Goal: Information Seeking & Learning: Learn about a topic

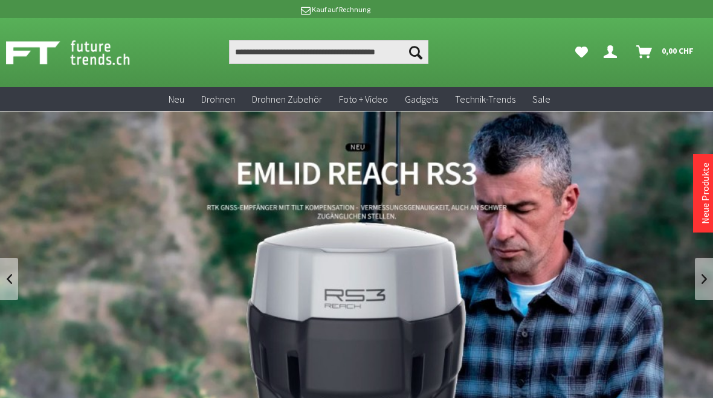
click at [251, 128] on link "REACH RS3 von Emlid - GNSS-Empfänger mit Neigungssensor" at bounding box center [356, 278] width 713 height 335
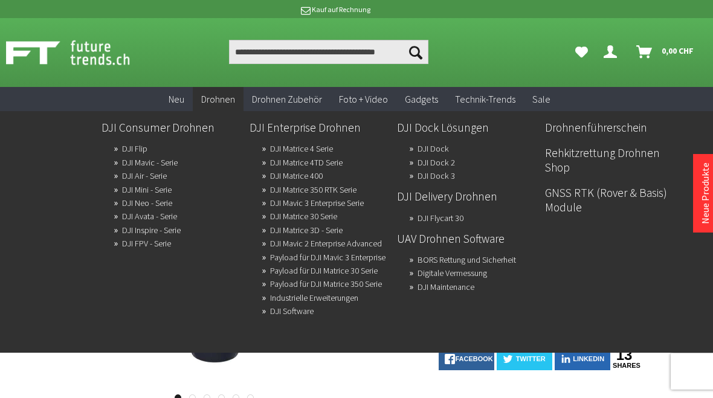
click at [222, 107] on link "Drohnen" at bounding box center [218, 99] width 51 height 25
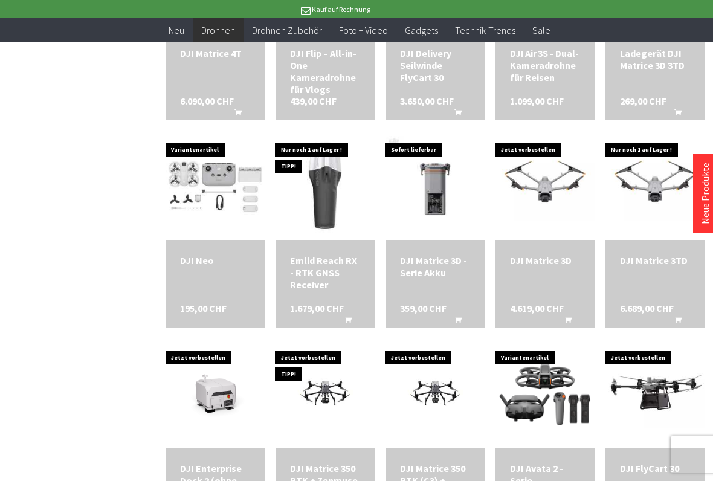
scroll to position [1636, 0]
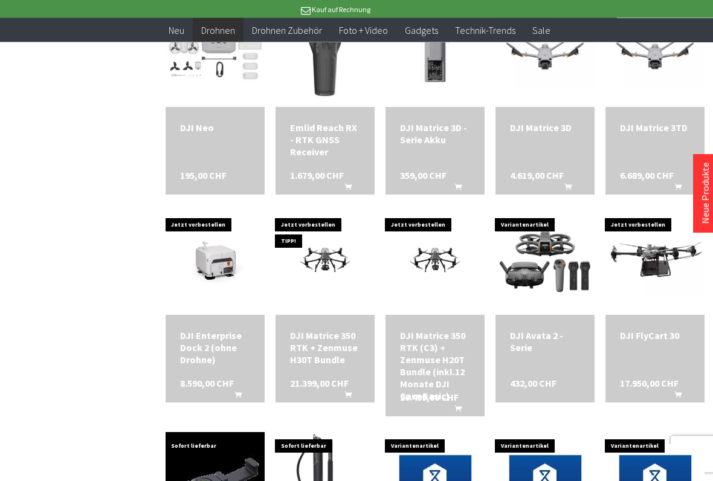
scroll to position [1832, 0]
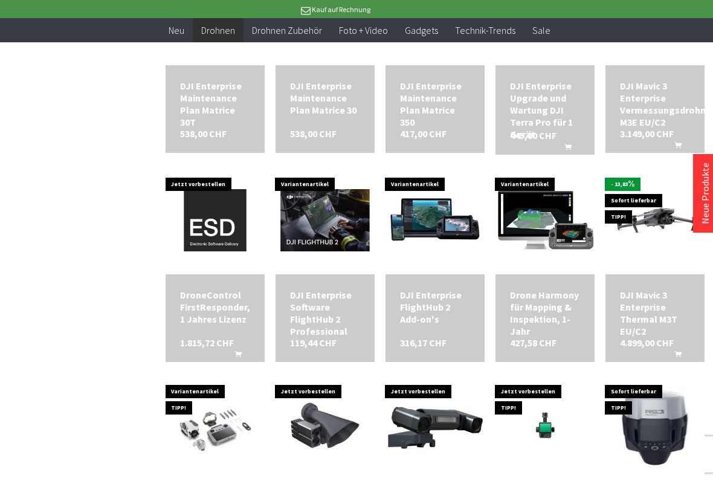
scroll to position [2489, 0]
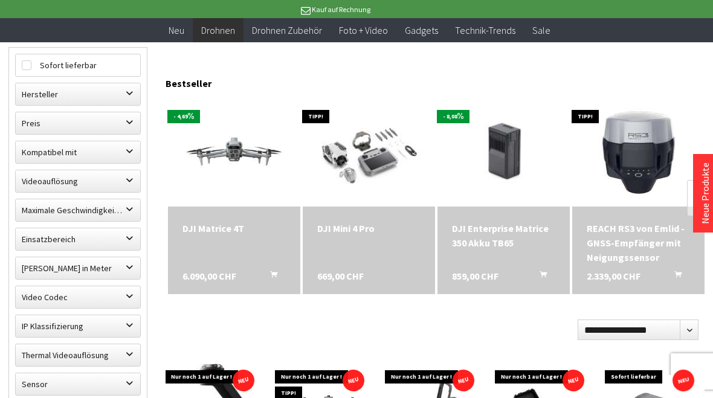
scroll to position [192, 0]
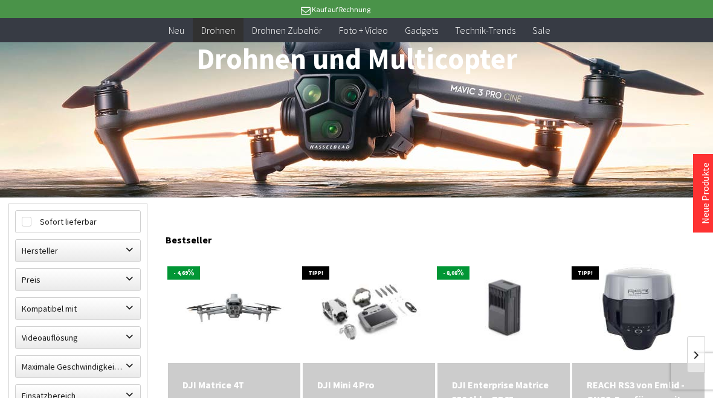
click at [362, 317] on img at bounding box center [369, 309] width 132 height 106
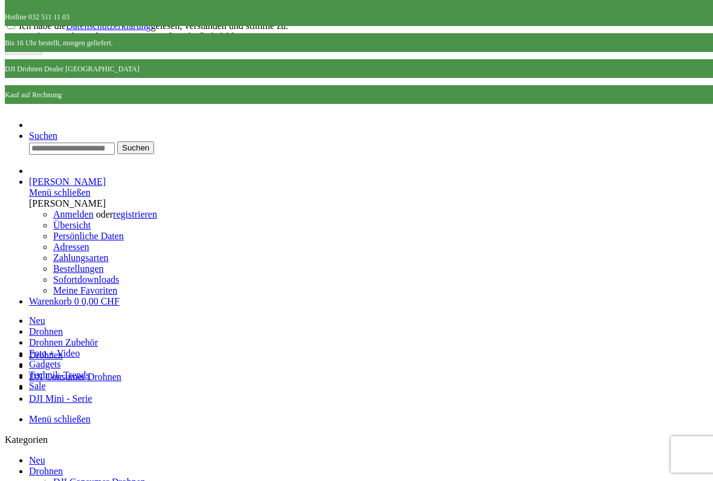
scroll to position [87, 0]
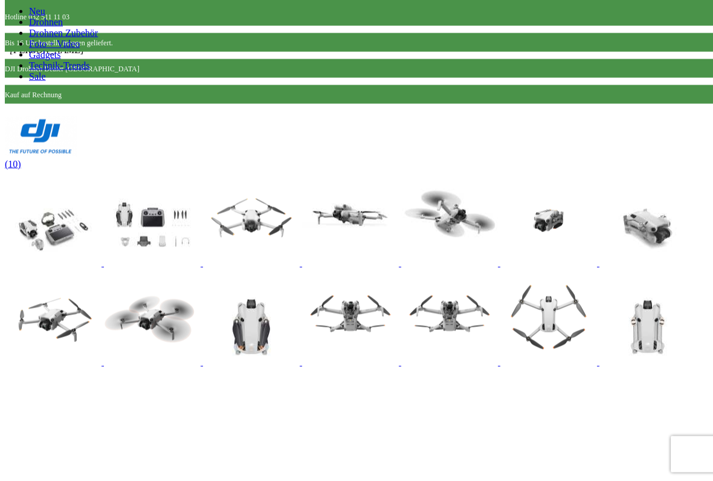
scroll to position [832, 0]
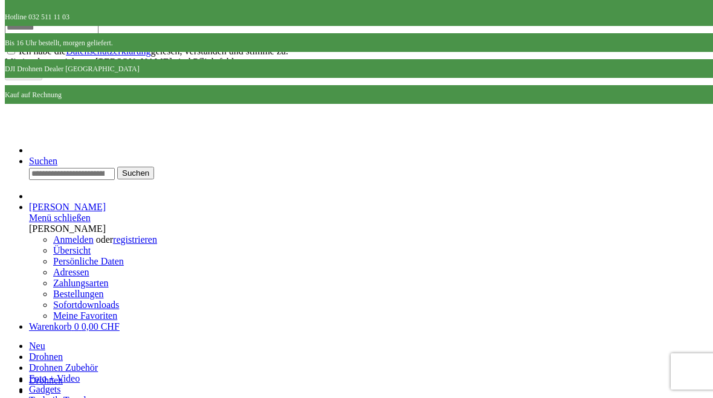
scroll to position [0, 0]
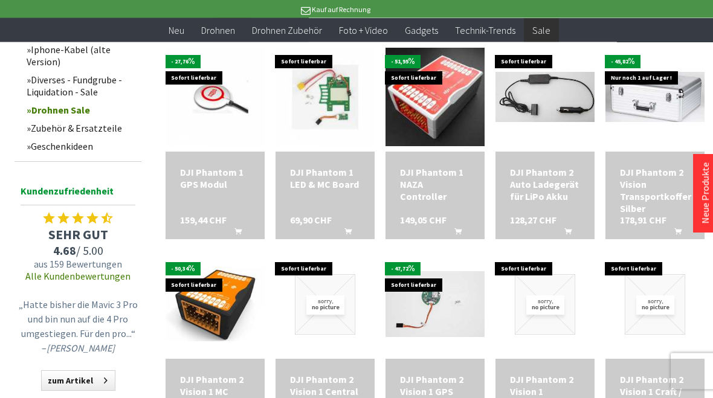
scroll to position [486, 0]
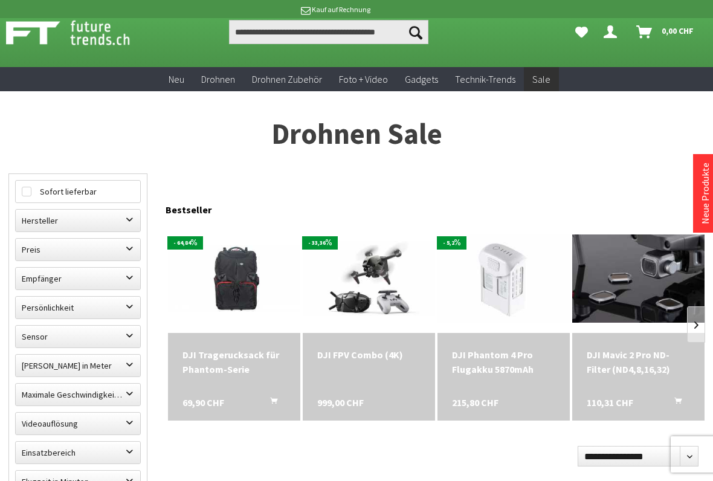
scroll to position [78, 0]
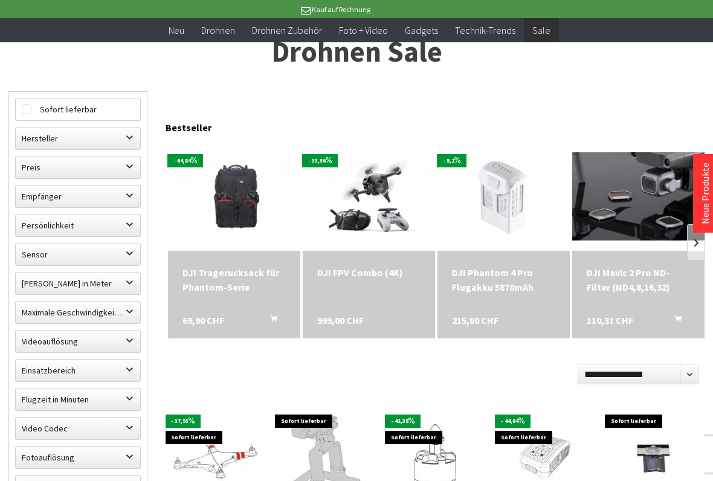
click at [388, 196] on img at bounding box center [369, 196] width 132 height 74
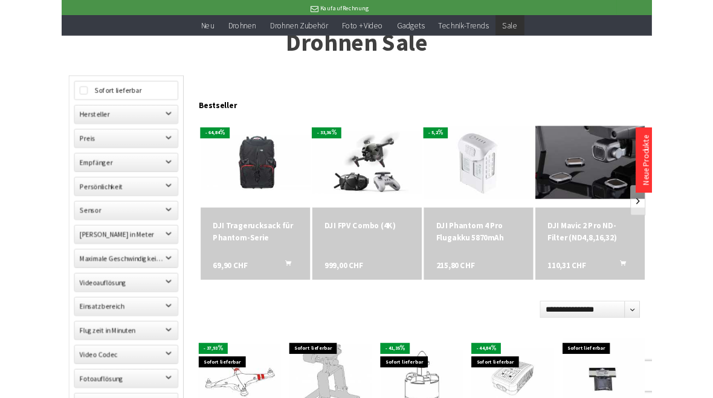
scroll to position [112, 0]
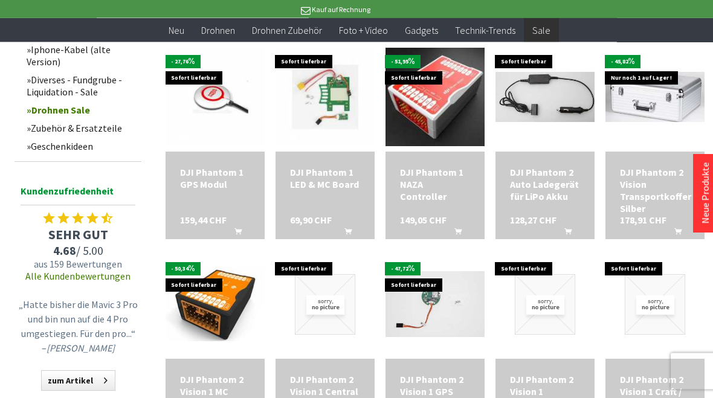
scroll to position [281, 0]
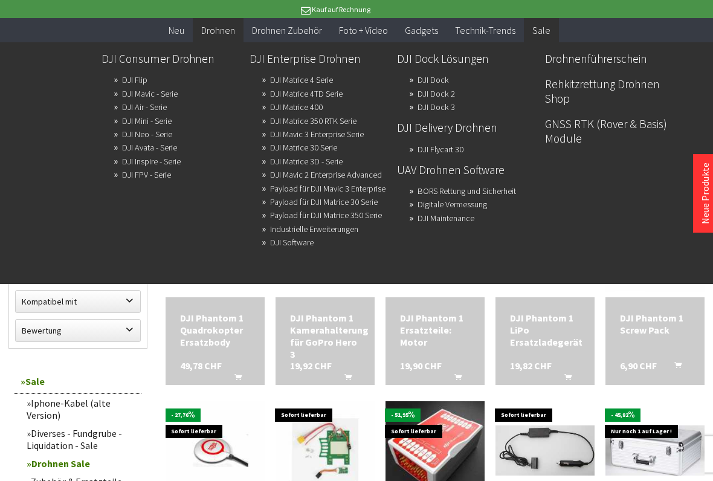
scroll to position [326, 0]
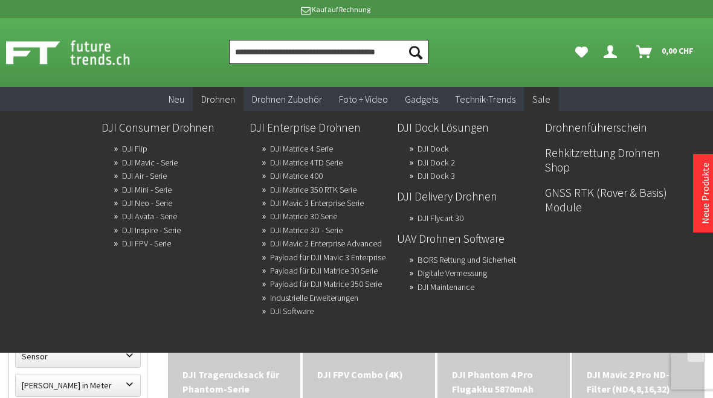
click at [292, 54] on input "Produkt, Marke, Kategorie, EAN, Artikelnummer…" at bounding box center [328, 52] width 199 height 24
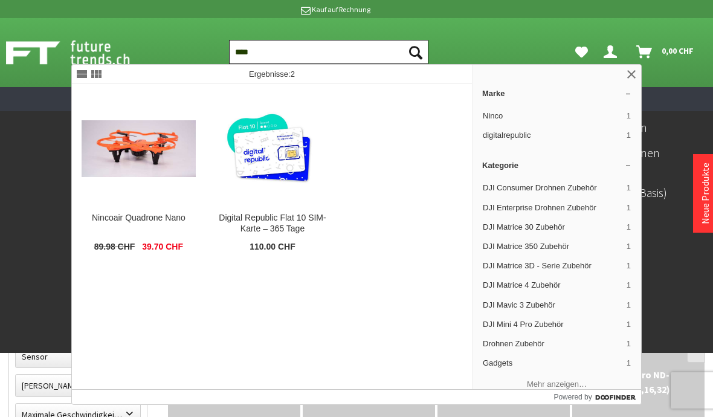
type input "****"
click at [416, 52] on button "Suchen" at bounding box center [415, 52] width 25 height 24
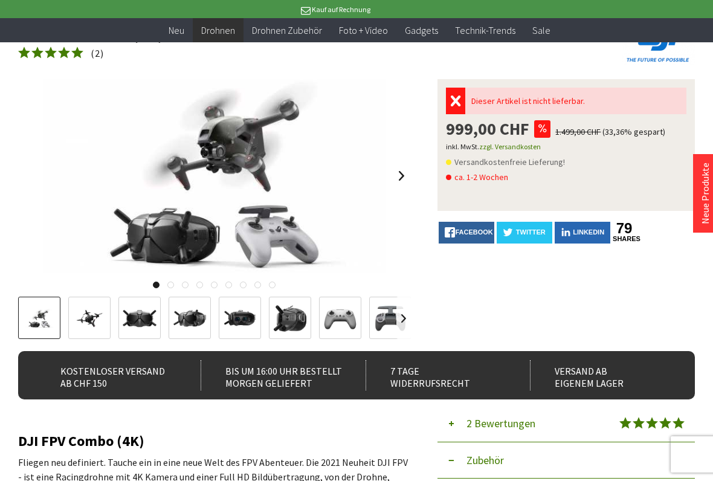
scroll to position [100, 0]
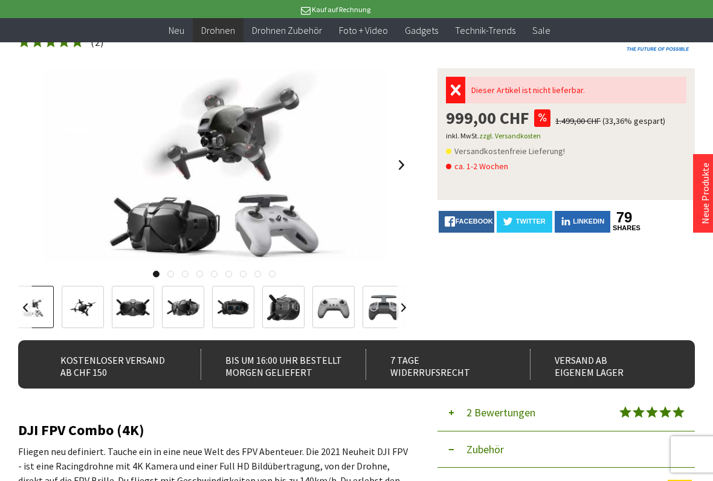
click at [89, 306] on img at bounding box center [82, 308] width 35 height 20
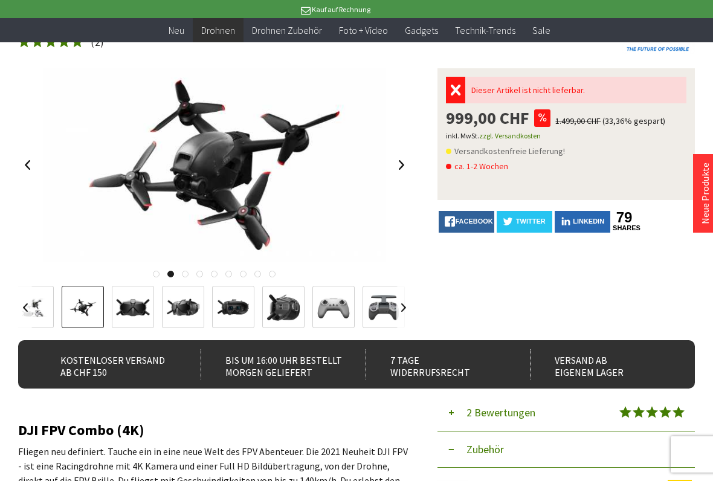
click at [140, 317] on img at bounding box center [132, 307] width 35 height 35
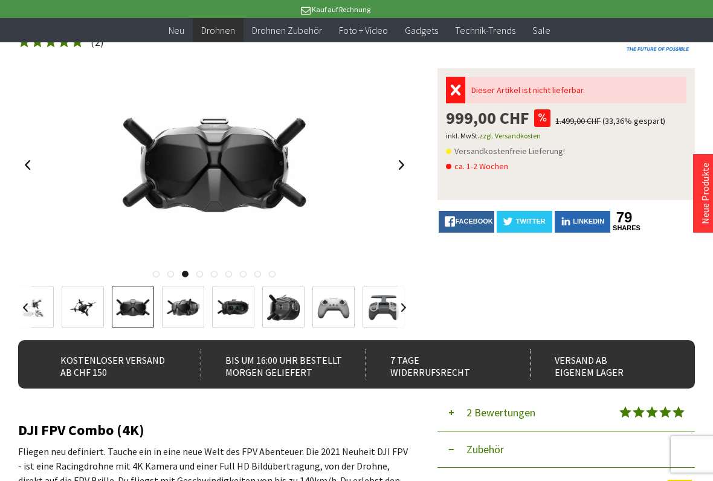
click at [183, 309] on img at bounding box center [183, 307] width 35 height 35
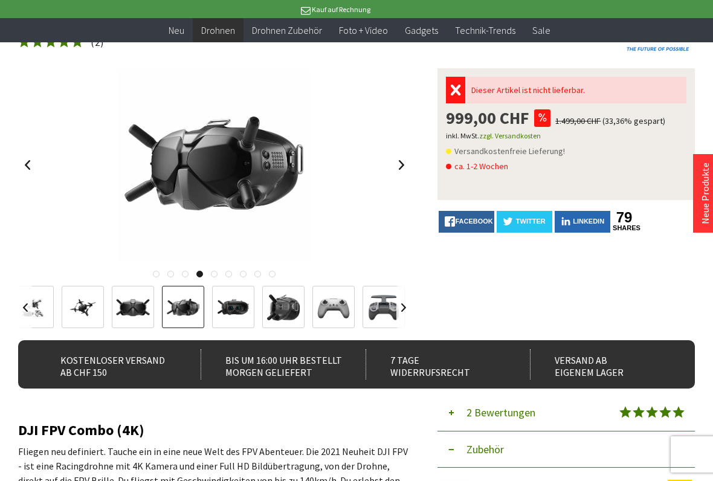
click at [239, 305] on img at bounding box center [233, 307] width 35 height 35
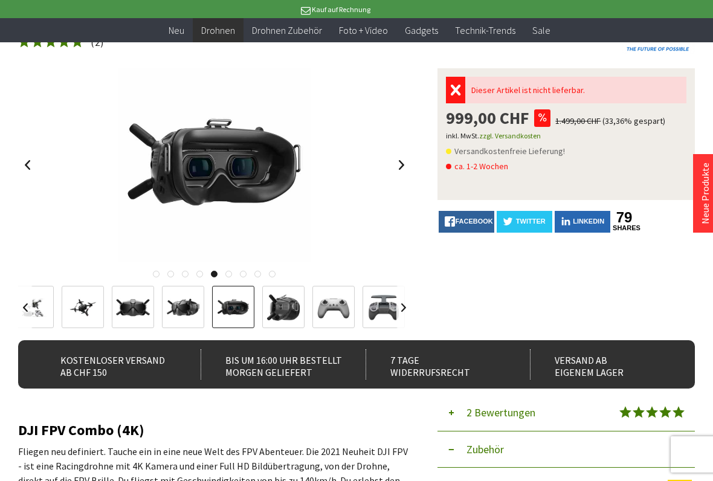
click at [293, 306] on img at bounding box center [283, 307] width 35 height 35
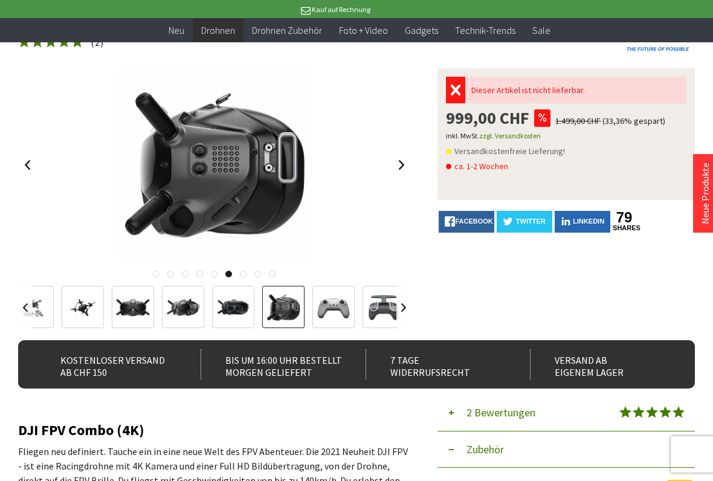
click at [338, 303] on img at bounding box center [333, 307] width 35 height 35
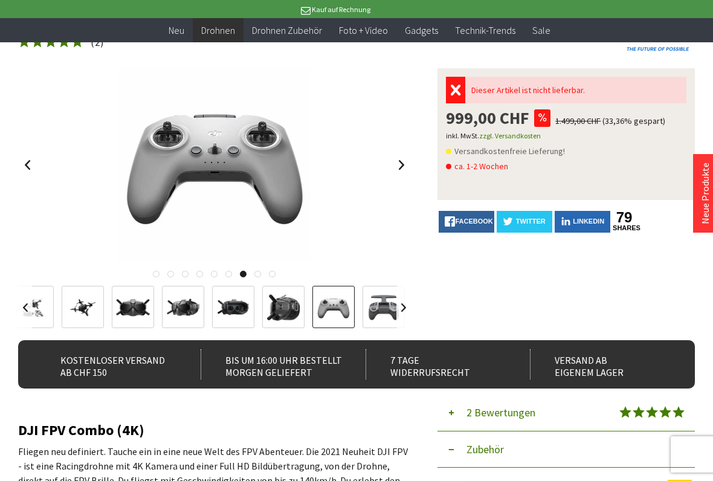
click at [392, 307] on img at bounding box center [383, 307] width 35 height 35
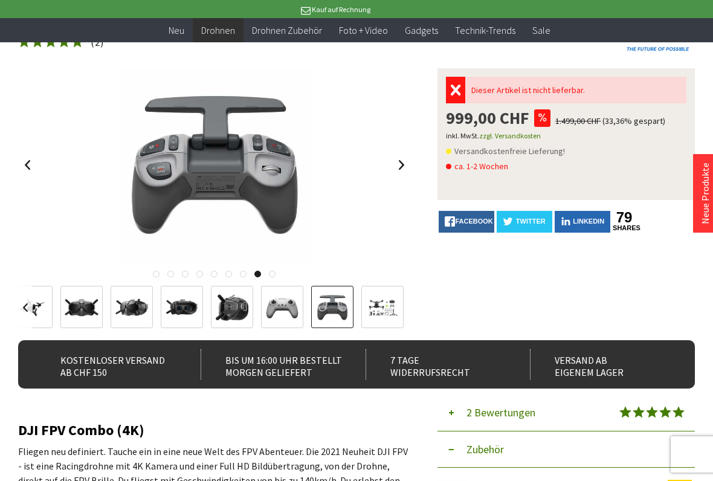
click at [392, 310] on img at bounding box center [382, 307] width 35 height 35
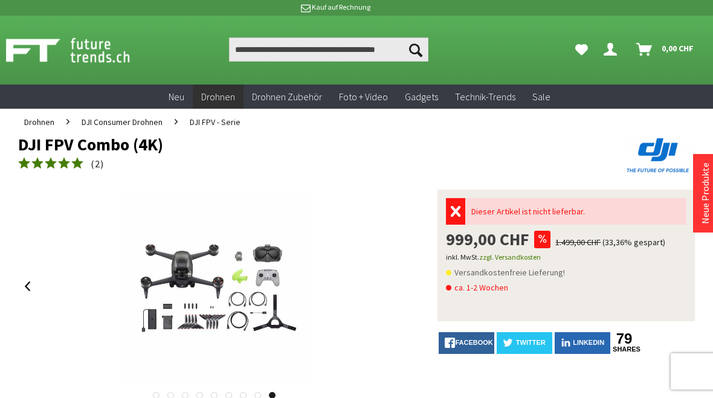
scroll to position [0, 0]
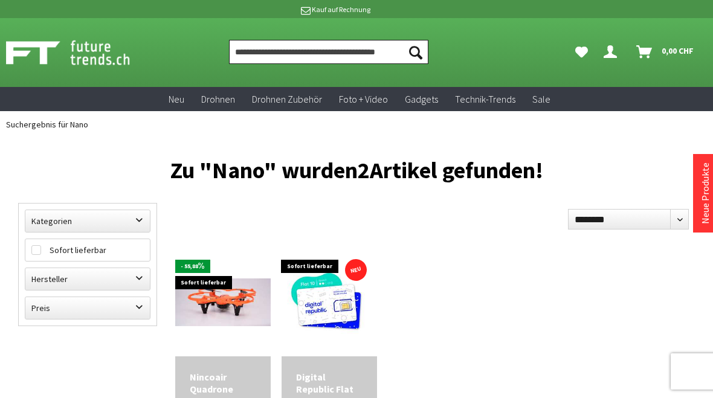
click at [291, 53] on input "Produkt, Marke, Kategorie, EAN, Artikelnummer…" at bounding box center [328, 52] width 199 height 24
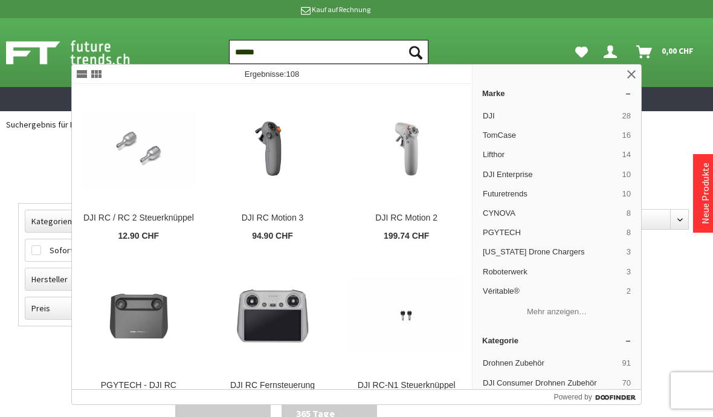
type input "******"
click at [416, 52] on button "Suchen" at bounding box center [415, 52] width 25 height 24
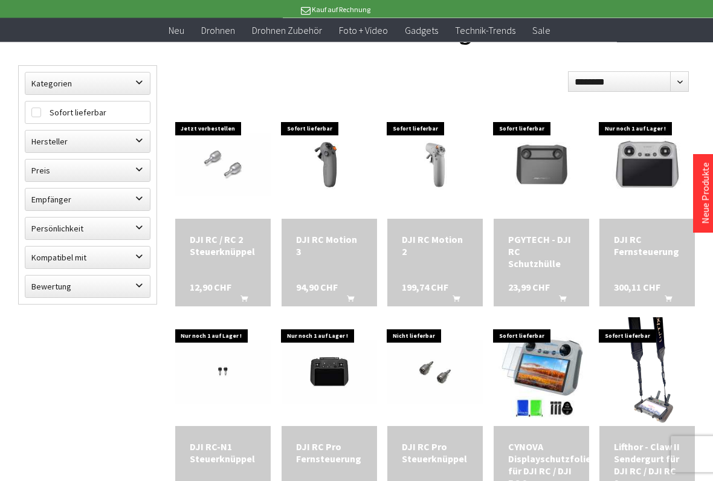
scroll to position [112, 0]
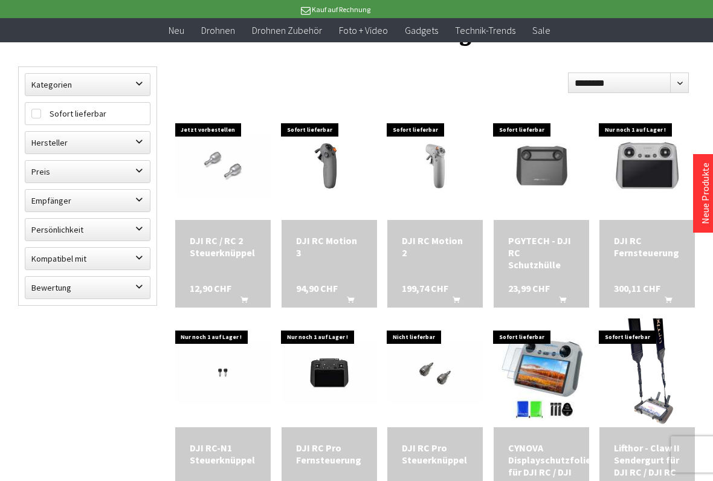
click at [645, 247] on div "DJI RC Fernsteuerung" at bounding box center [647, 246] width 66 height 24
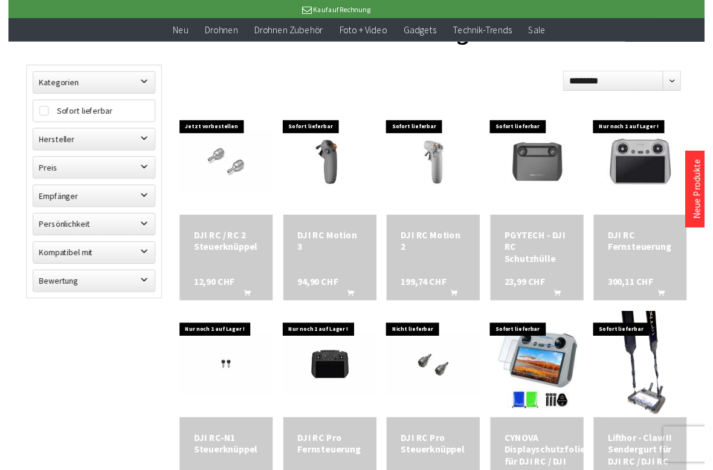
scroll to position [146, 0]
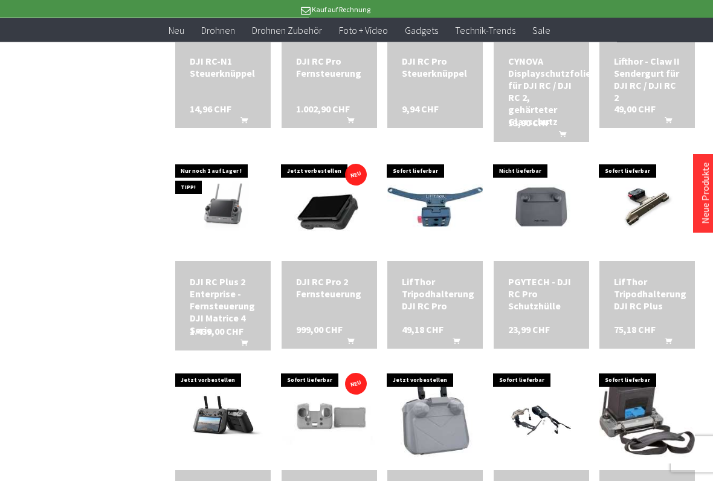
scroll to position [529, 0]
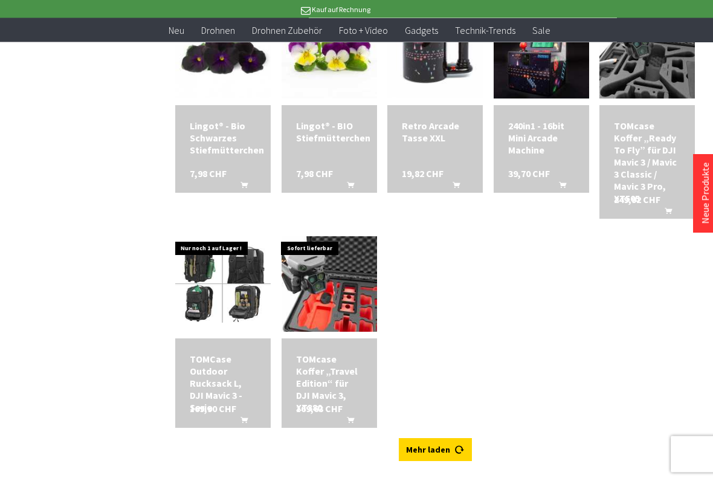
scroll to position [2984, 0]
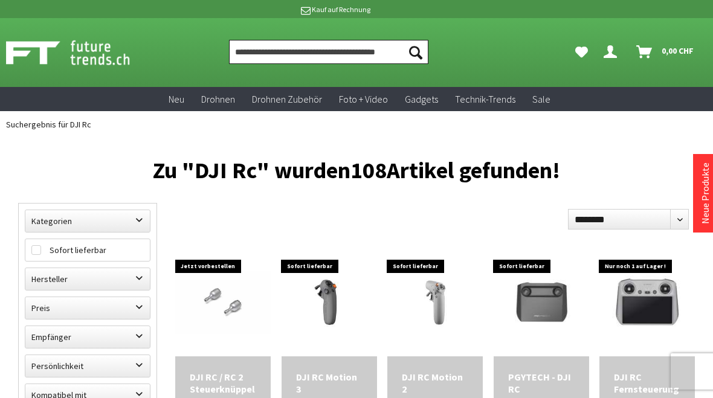
click at [297, 54] on input "Produkt, Marke, Kategorie, EAN, Artikelnummer…" at bounding box center [328, 52] width 199 height 24
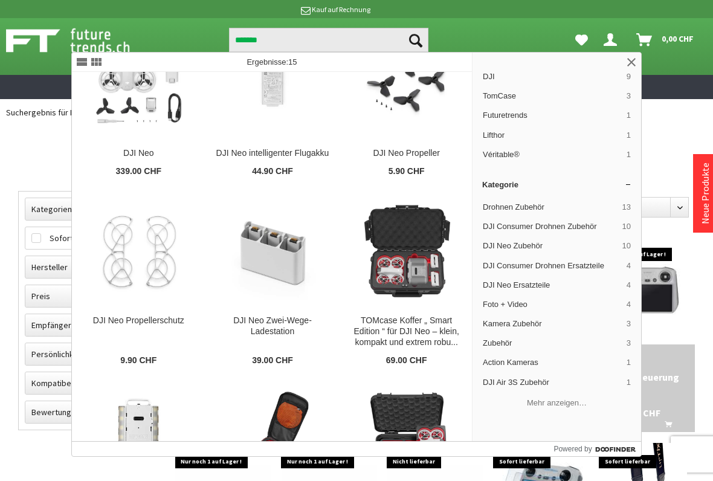
scroll to position [57, 0]
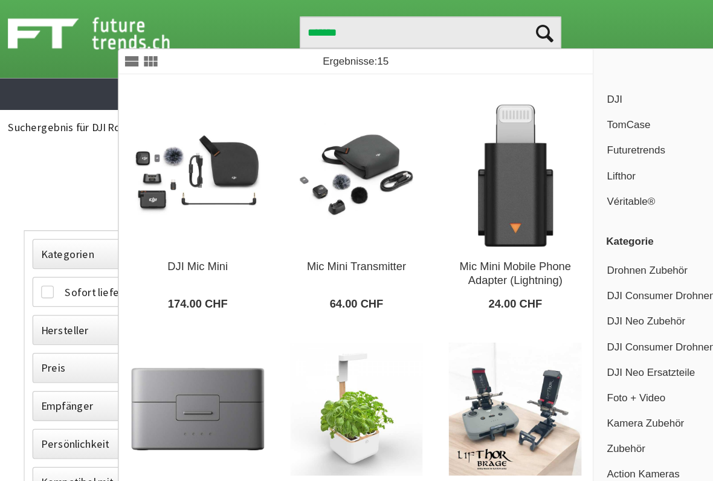
scroll to position [566, 0]
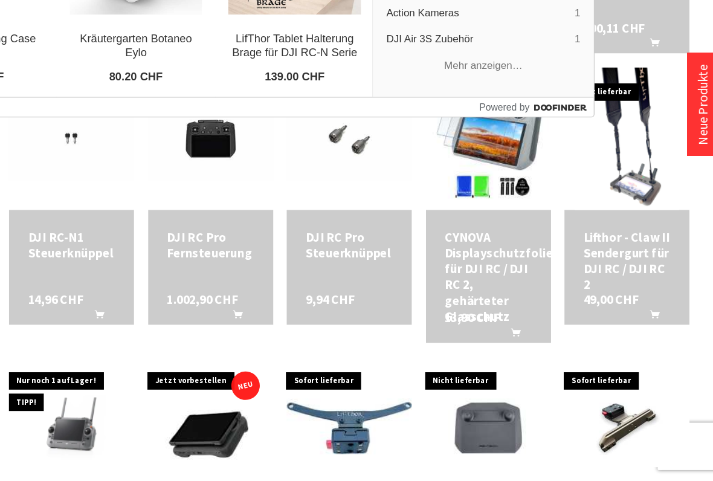
scroll to position [266, 0]
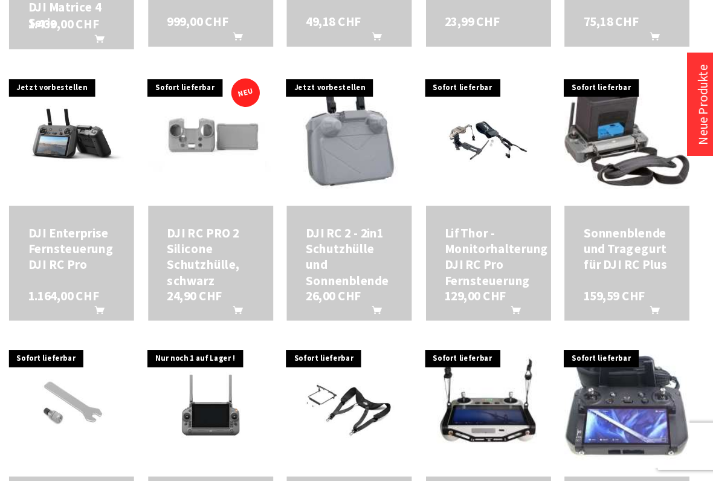
scroll to position [699, 0]
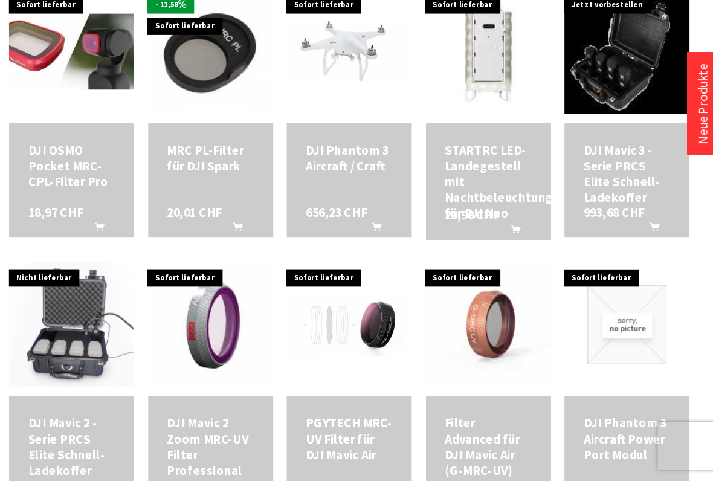
scroll to position [2263, 0]
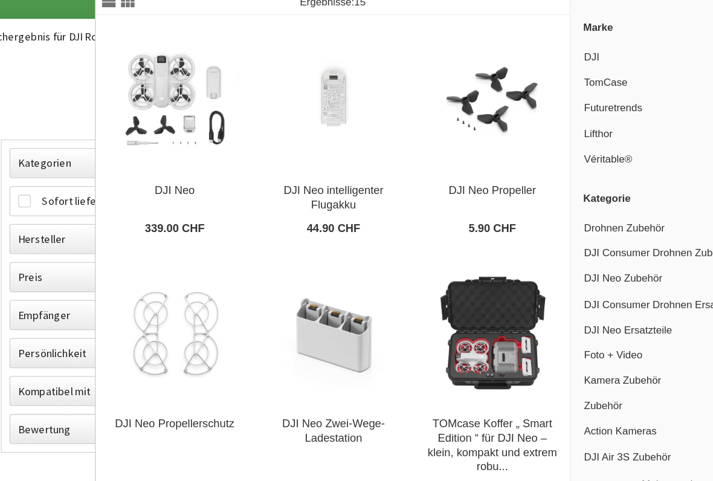
type input "*******"
click at [133, 106] on img at bounding box center [151, 148] width 102 height 85
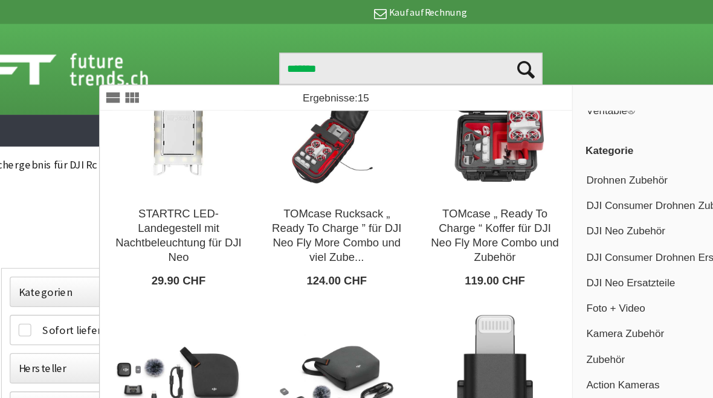
scroll to position [465, 0]
